Goal: Entertainment & Leisure: Consume media (video, audio)

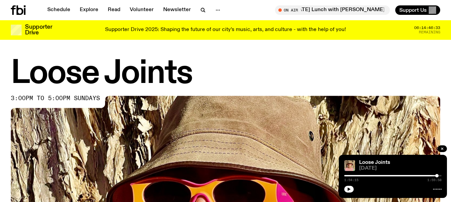
scroll to position [299, 0]
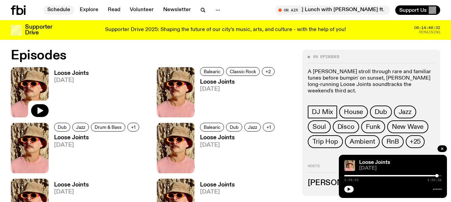
click at [57, 10] on link "Schedule" at bounding box center [58, 9] width 31 height 9
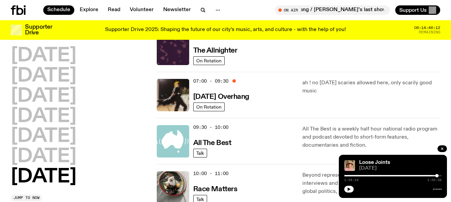
scroll to position [68, 0]
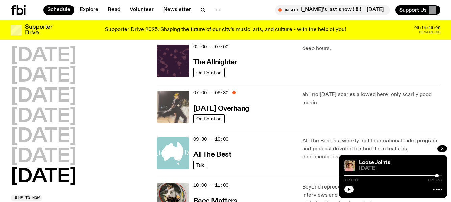
click at [181, 99] on img at bounding box center [173, 107] width 32 height 32
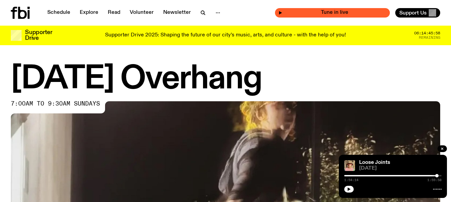
click at [279, 11] on div "Tune in live" at bounding box center [332, 12] width 115 height 9
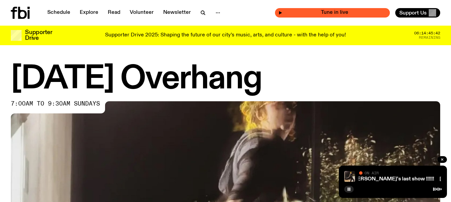
click at [281, 13] on icon "button" at bounding box center [280, 12] width 3 height 3
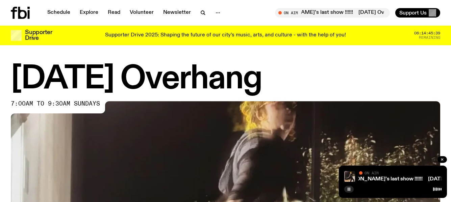
click at [347, 190] on icon "button" at bounding box center [349, 189] width 4 height 4
click at [58, 11] on link "Schedule" at bounding box center [58, 12] width 31 height 9
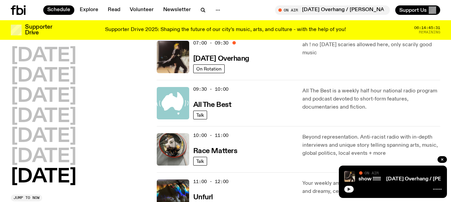
scroll to position [135, 0]
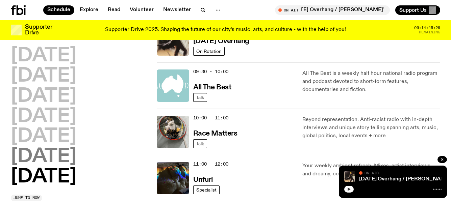
click at [26, 154] on h2 "[DATE]" at bounding box center [44, 157] width 66 height 19
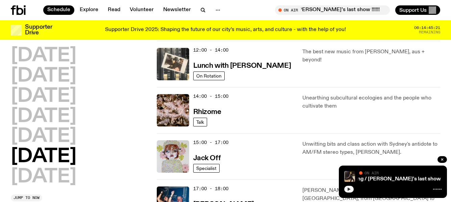
scroll to position [255, 0]
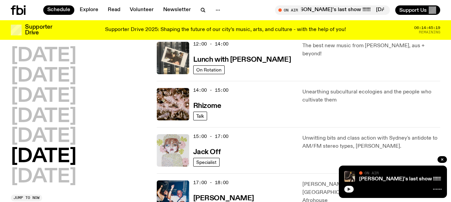
click at [168, 147] on img at bounding box center [173, 150] width 32 height 32
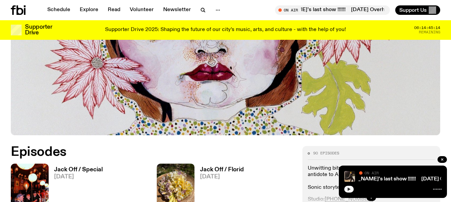
scroll to position [236, 0]
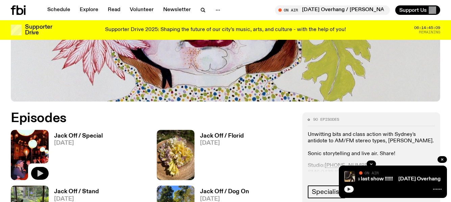
click at [40, 170] on icon "button" at bounding box center [40, 174] width 8 height 8
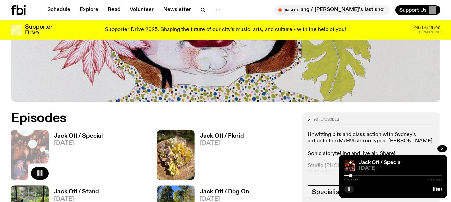
drag, startPoint x: 343, startPoint y: 177, endPoint x: 351, endPoint y: 176, distance: 7.5
click at [351, 176] on div at bounding box center [350, 175] width 3 height 3
click at [349, 188] on rect "button" at bounding box center [349, 189] width 1 height 3
